Goal: Information Seeking & Learning: Learn about a topic

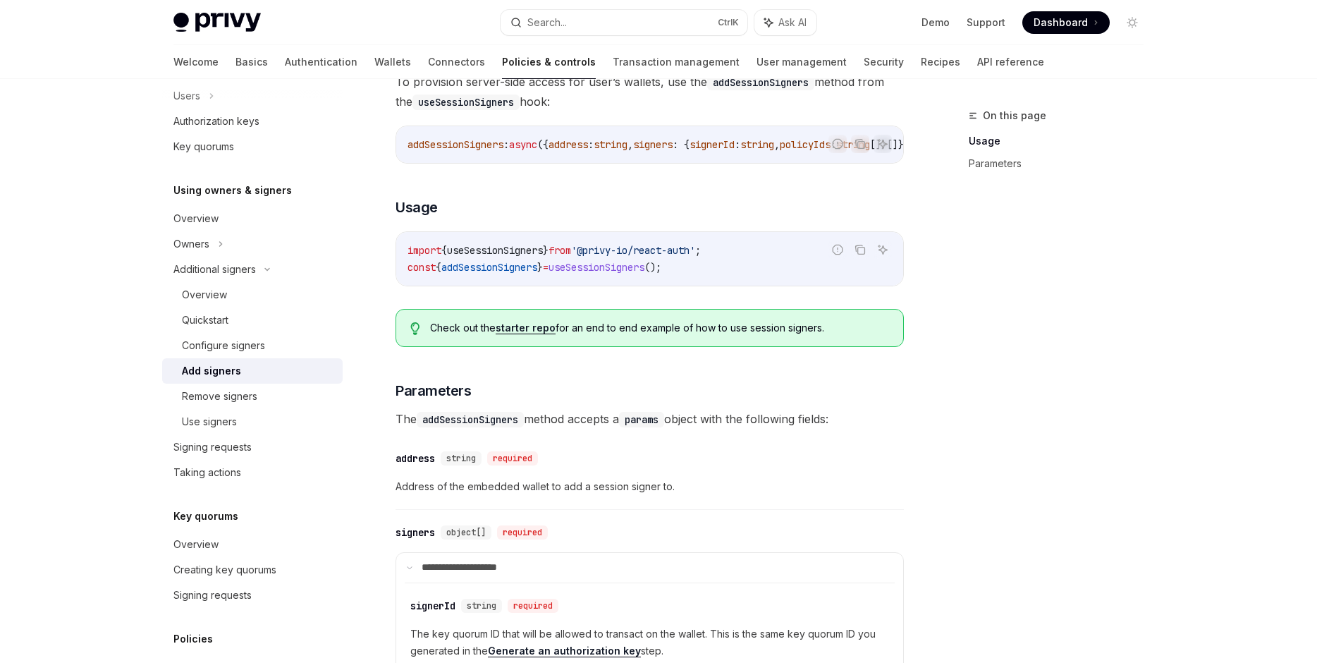
scroll to position [80, 0]
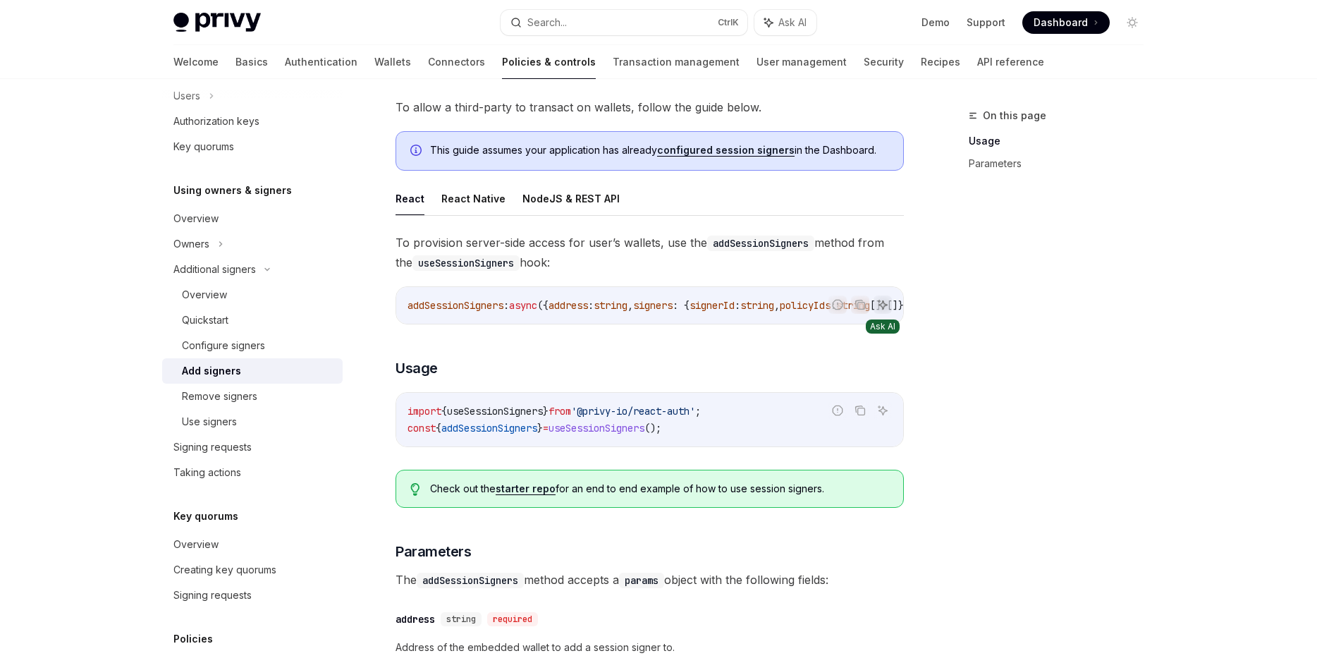
drag, startPoint x: 732, startPoint y: 271, endPoint x: 890, endPoint y: 308, distance: 162.8
click at [904, 297] on div "**********" at bounding box center [649, 602] width 508 height 739
click at [710, 291] on div "addSessionSigners : async ({ address : string , signers : { signerId : string ,…" at bounding box center [649, 305] width 507 height 37
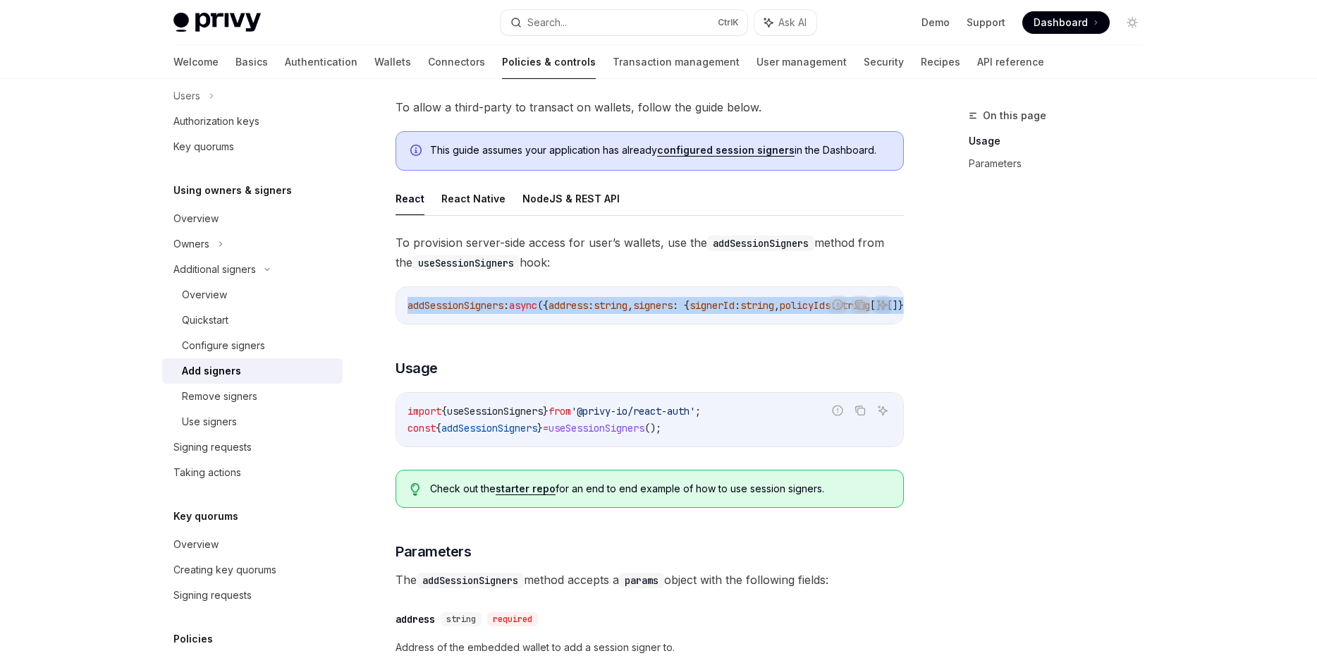
scroll to position [0, 255]
drag, startPoint x: 710, startPoint y: 291, endPoint x: 785, endPoint y: 305, distance: 76.7
click at [785, 305] on div "addSessionSigners : async ({ address : string , signers : { signerId : string ,…" at bounding box center [649, 305] width 507 height 37
click at [785, 305] on span "Promise" at bounding box center [775, 305] width 39 height 13
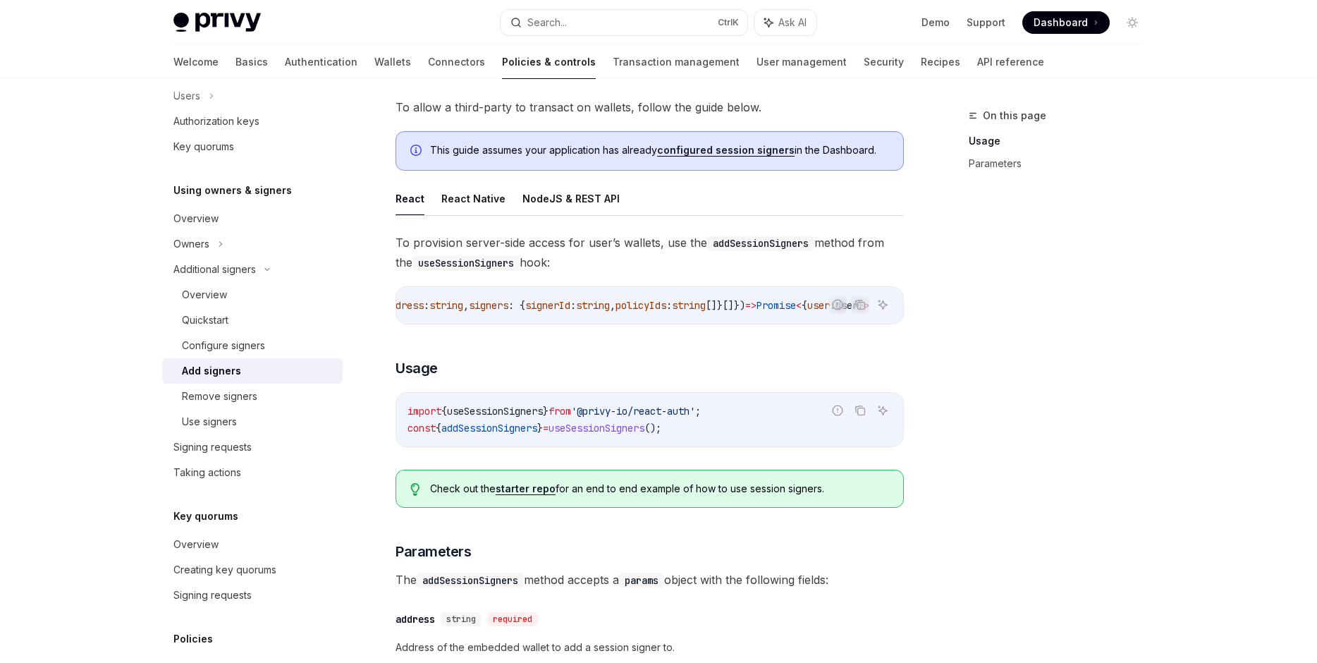
drag, startPoint x: 705, startPoint y: 319, endPoint x: 643, endPoint y: 319, distance: 62.0
click at [643, 319] on div "addSessionSigners : async ({ address : string , signers : { signerId : string ,…" at bounding box center [649, 305] width 507 height 37
click at [640, 317] on div "addSessionSigners : async ({ address : string , signers : { signerId : string ,…" at bounding box center [649, 305] width 507 height 37
click at [636, 315] on div "addSessionSigners : async ({ address : string , signers : { signerId : string ,…" at bounding box center [649, 305] width 507 height 37
drag, startPoint x: 634, startPoint y: 314, endPoint x: 613, endPoint y: 314, distance: 20.5
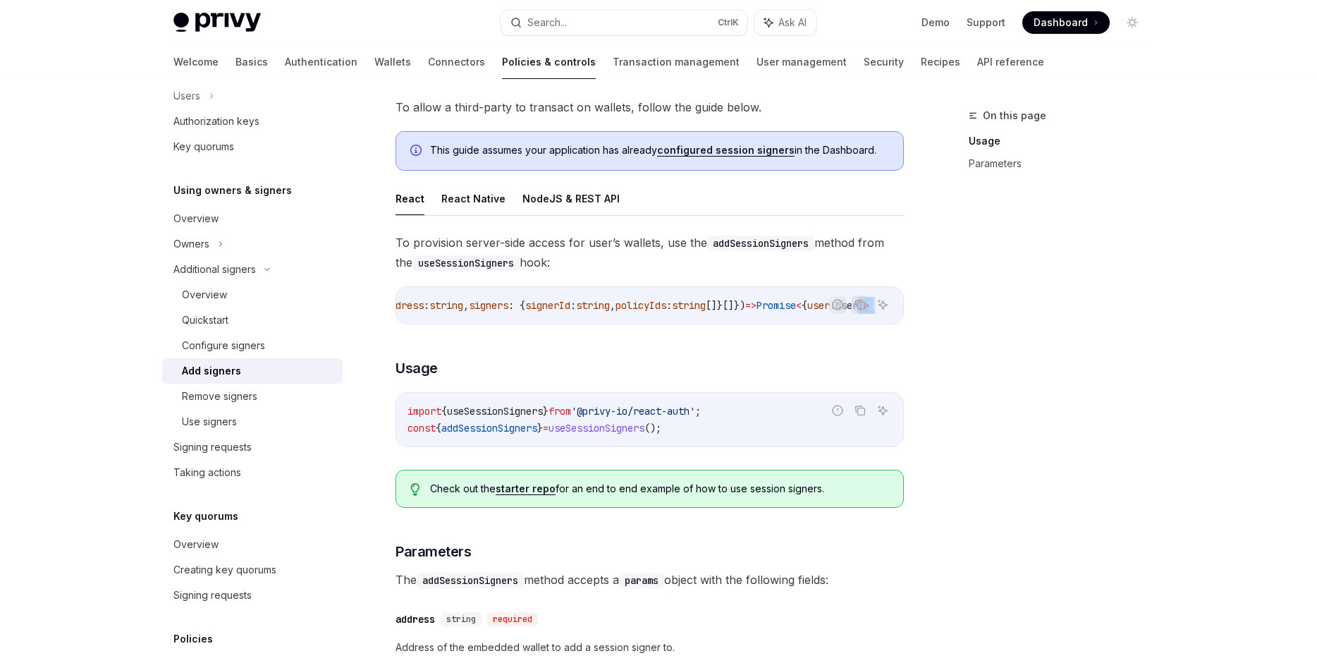
click at [614, 316] on div "addSessionSigners : async ({ address : string , signers : { signerId : string ,…" at bounding box center [649, 305] width 507 height 37
click at [630, 316] on div "addSessionSigners : async ({ address : string , signers : { signerId : string ,…" at bounding box center [649, 305] width 507 height 37
click at [625, 24] on button "Search... Ctrl K" at bounding box center [623, 22] width 247 height 25
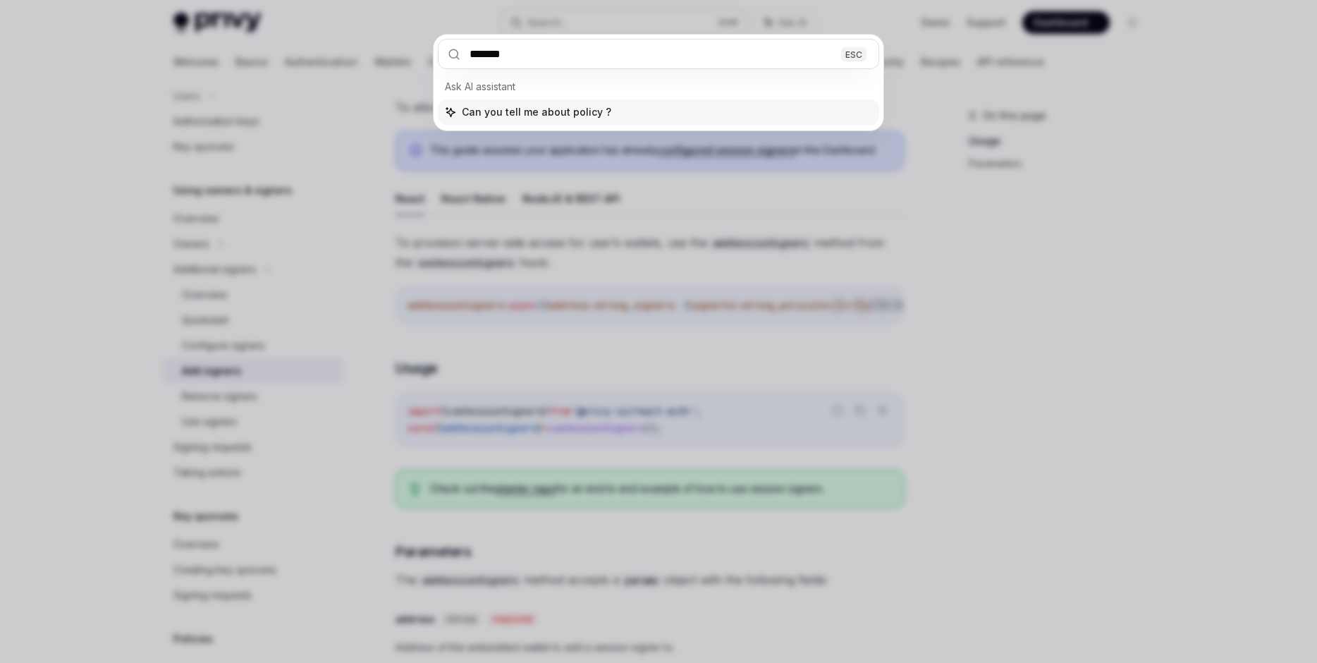
type input "******"
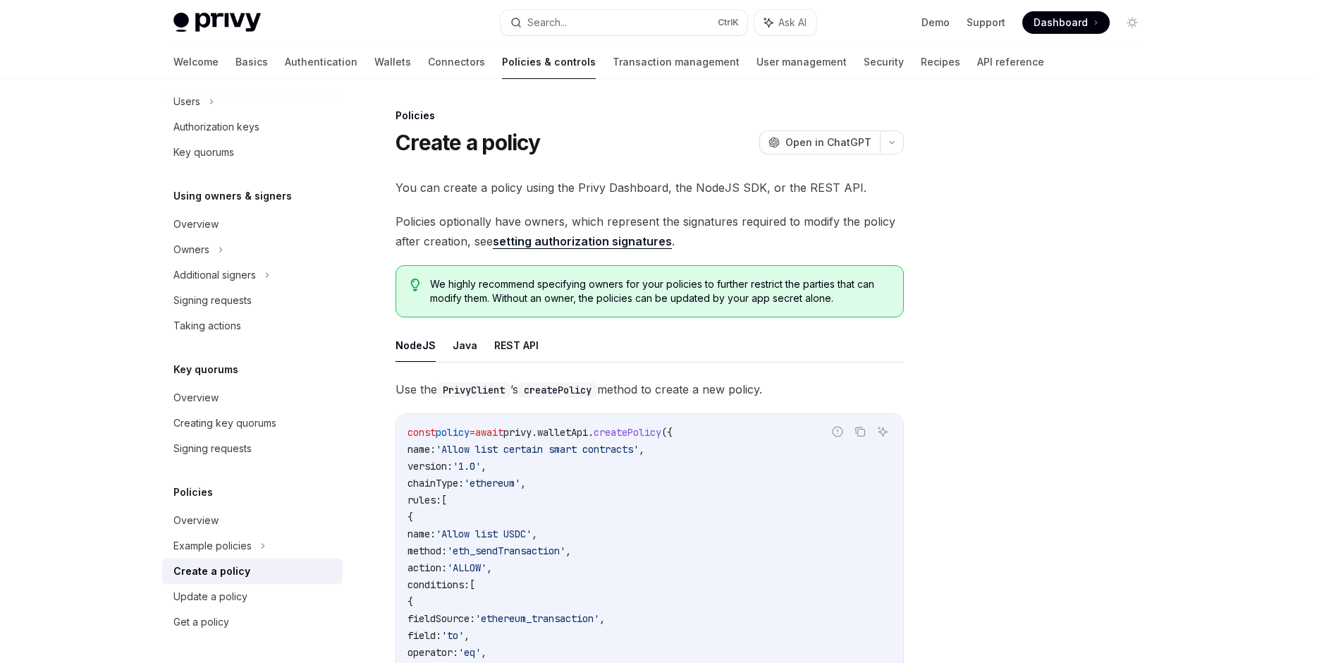
click at [627, 242] on link "setting authorization signatures" at bounding box center [582, 241] width 179 height 15
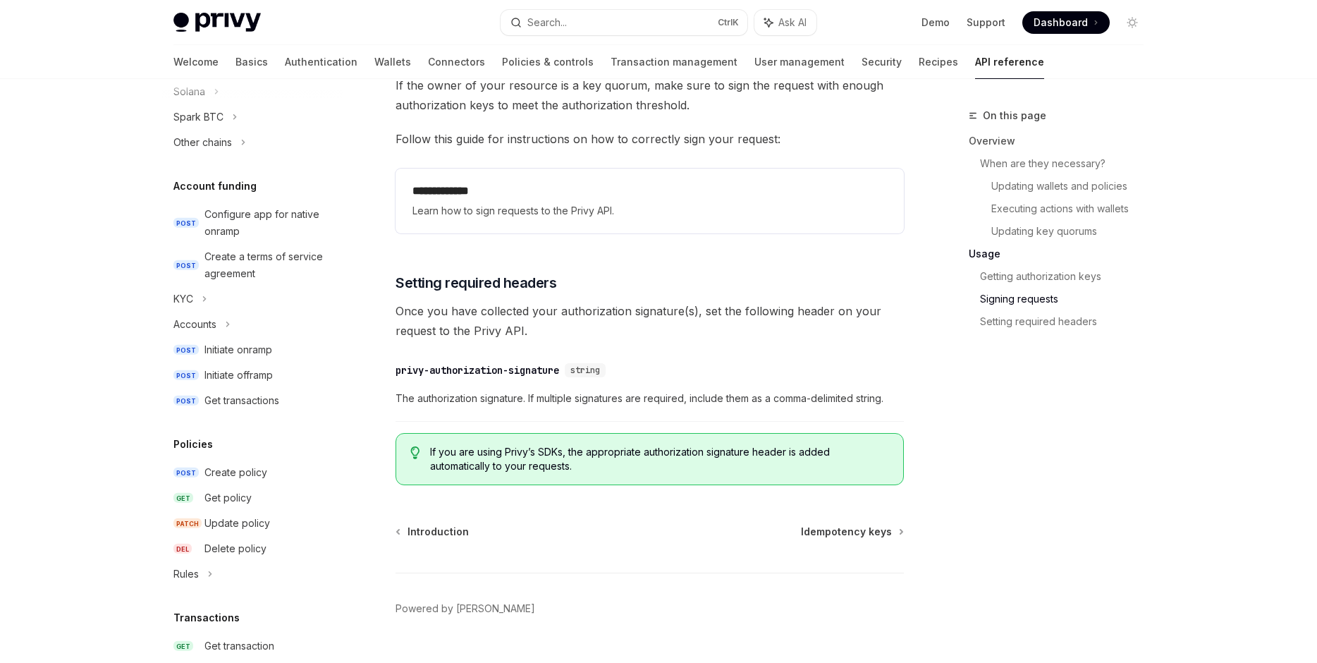
scroll to position [2289, 0]
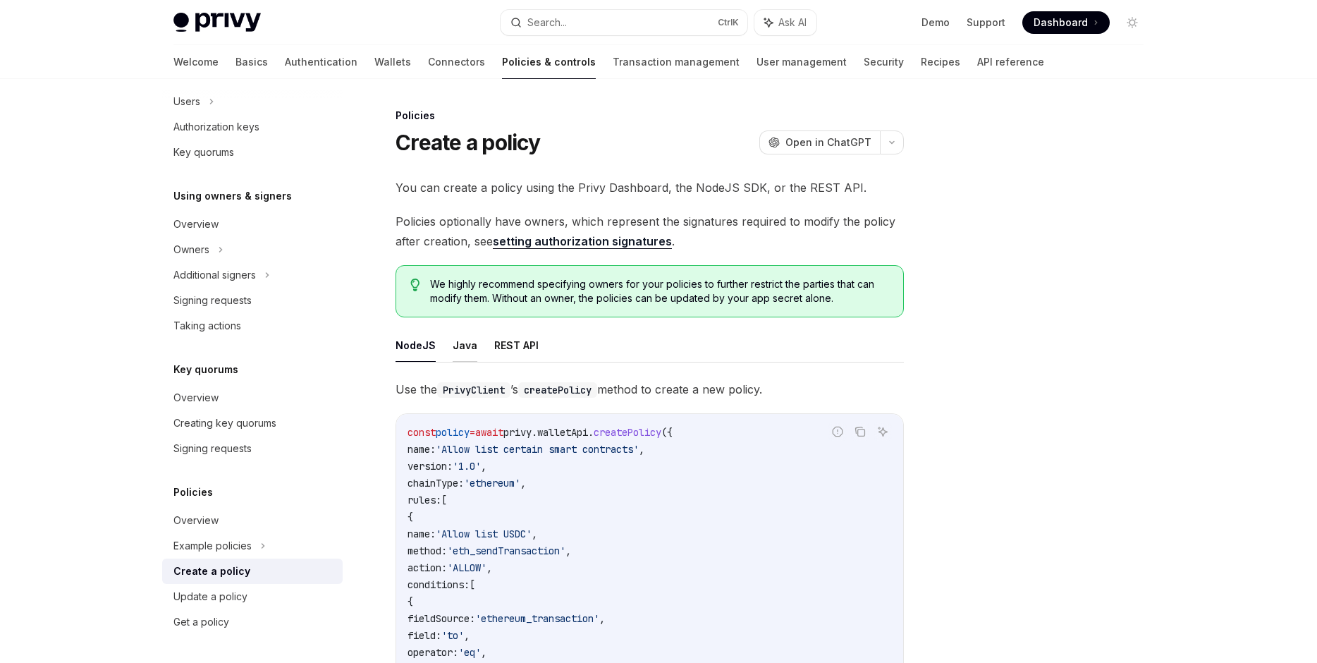
click at [471, 346] on ul "NodeJS Java REST API" at bounding box center [649, 345] width 508 height 34
click at [473, 347] on ul "NodeJS Java REST API" at bounding box center [649, 345] width 508 height 34
click at [505, 350] on button "REST API" at bounding box center [516, 344] width 44 height 33
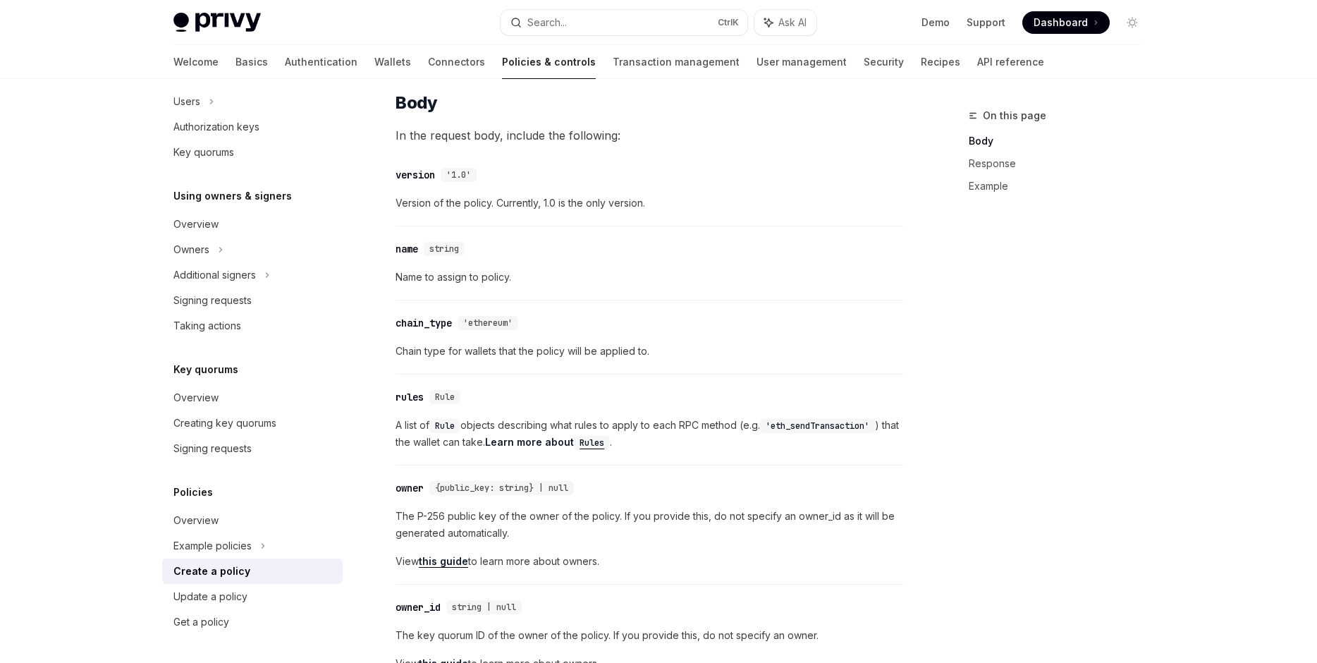
scroll to position [723, 0]
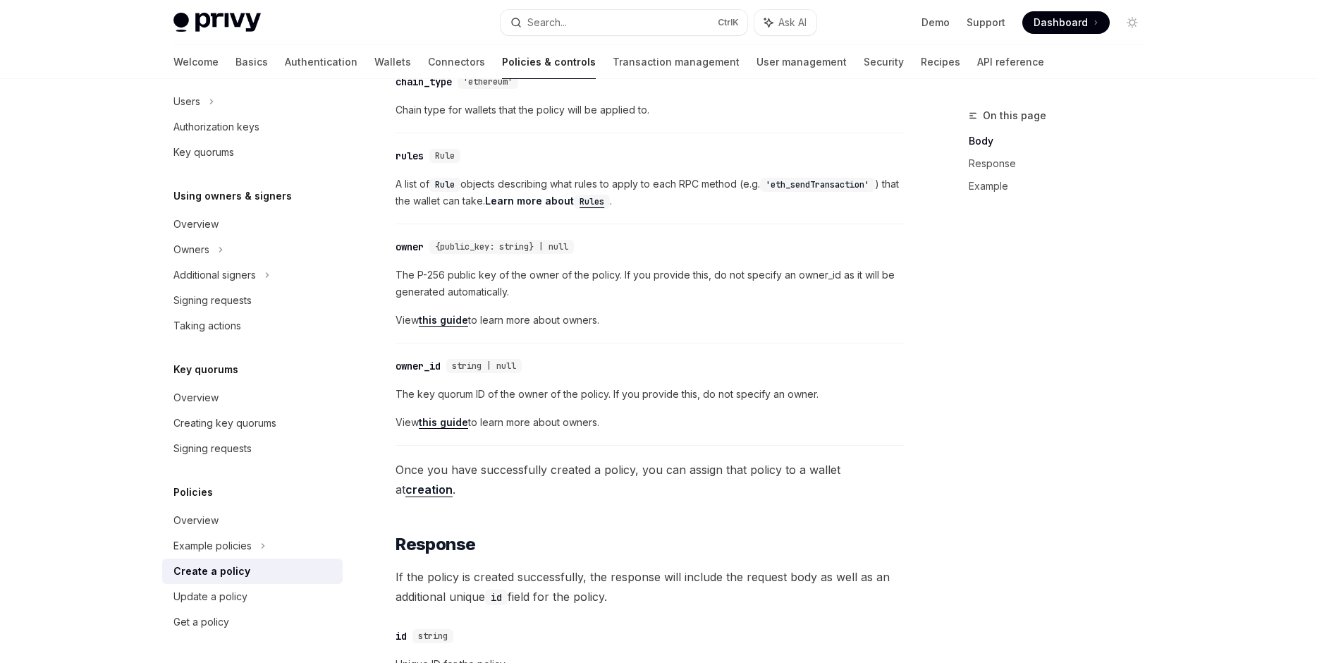
click at [610, 199] on code "Rules" at bounding box center [592, 202] width 36 height 14
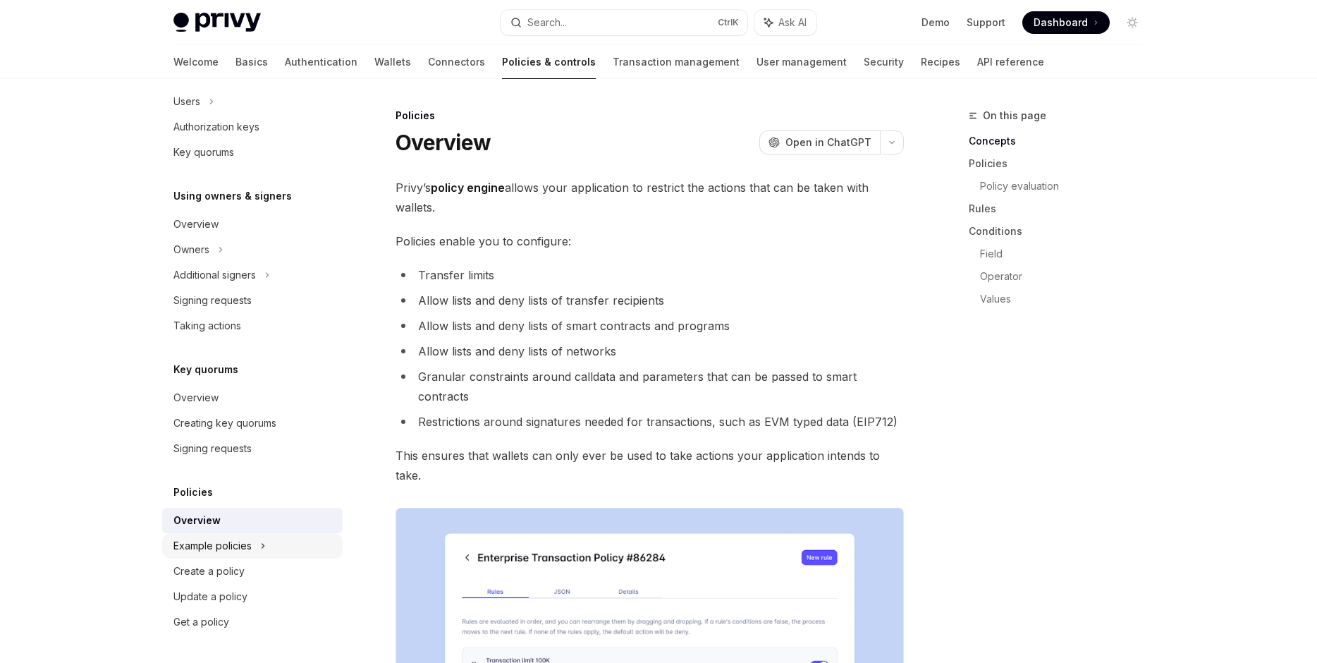
click at [279, 536] on div "Example policies" at bounding box center [252, 545] width 180 height 25
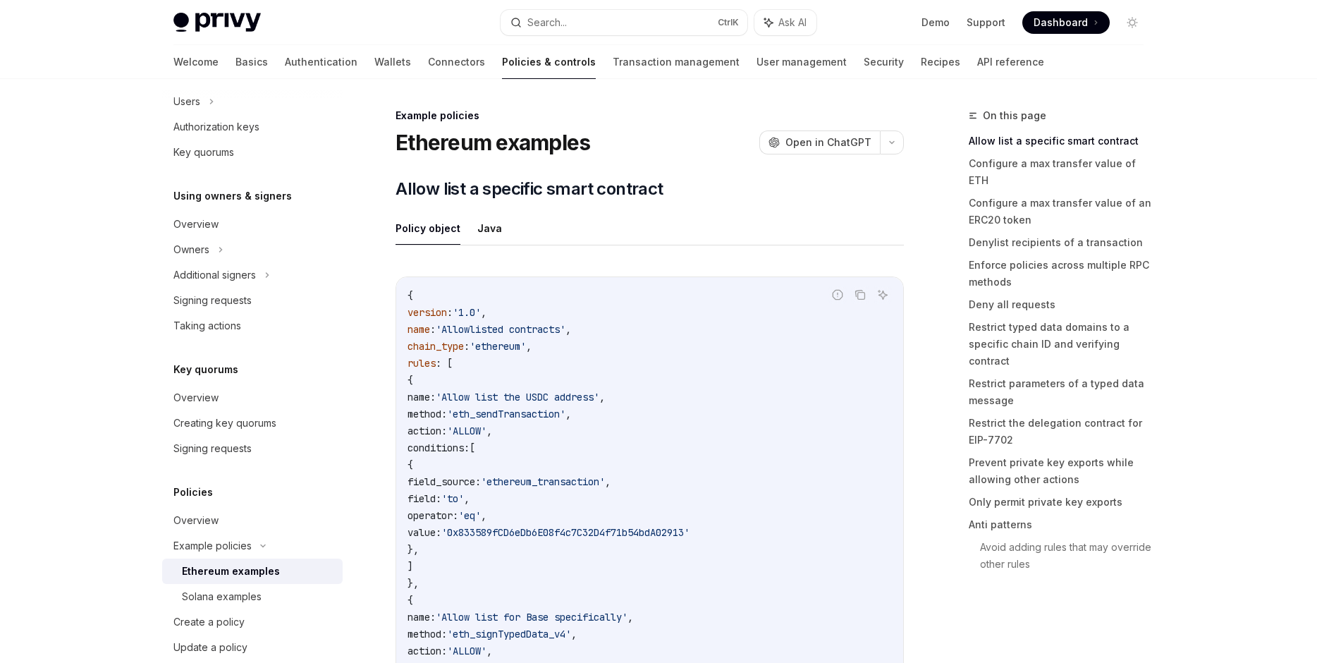
click at [277, 566] on div "Ethereum examples" at bounding box center [258, 570] width 152 height 17
click at [270, 595] on div "Solana examples" at bounding box center [258, 596] width 152 height 17
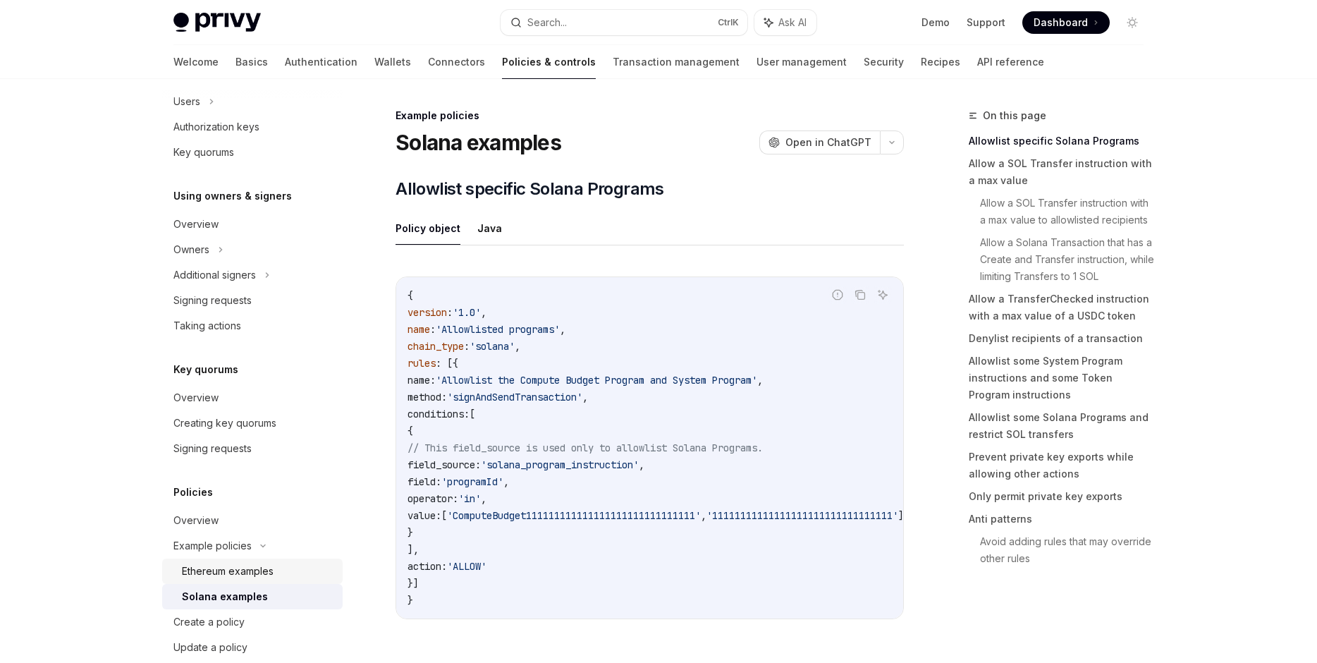
click at [290, 574] on div "Ethereum examples" at bounding box center [258, 570] width 152 height 17
type textarea "*"
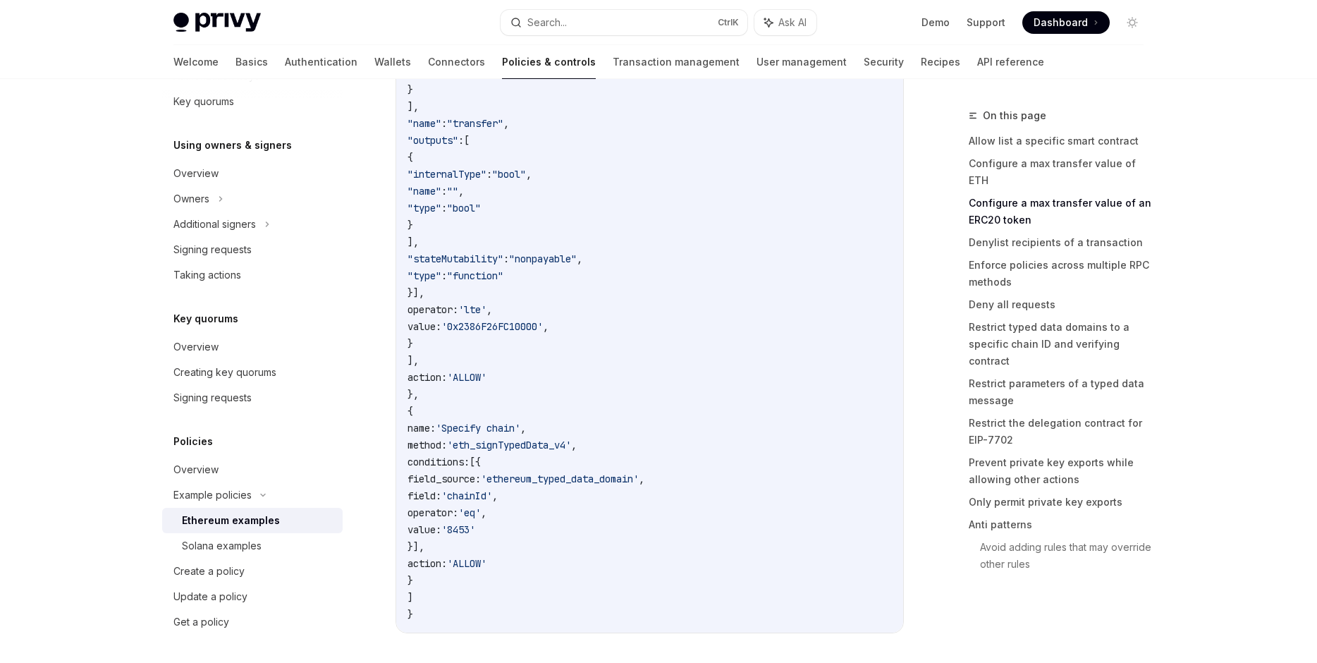
scroll to position [2250, 0]
